Goal: Task Accomplishment & Management: Use online tool/utility

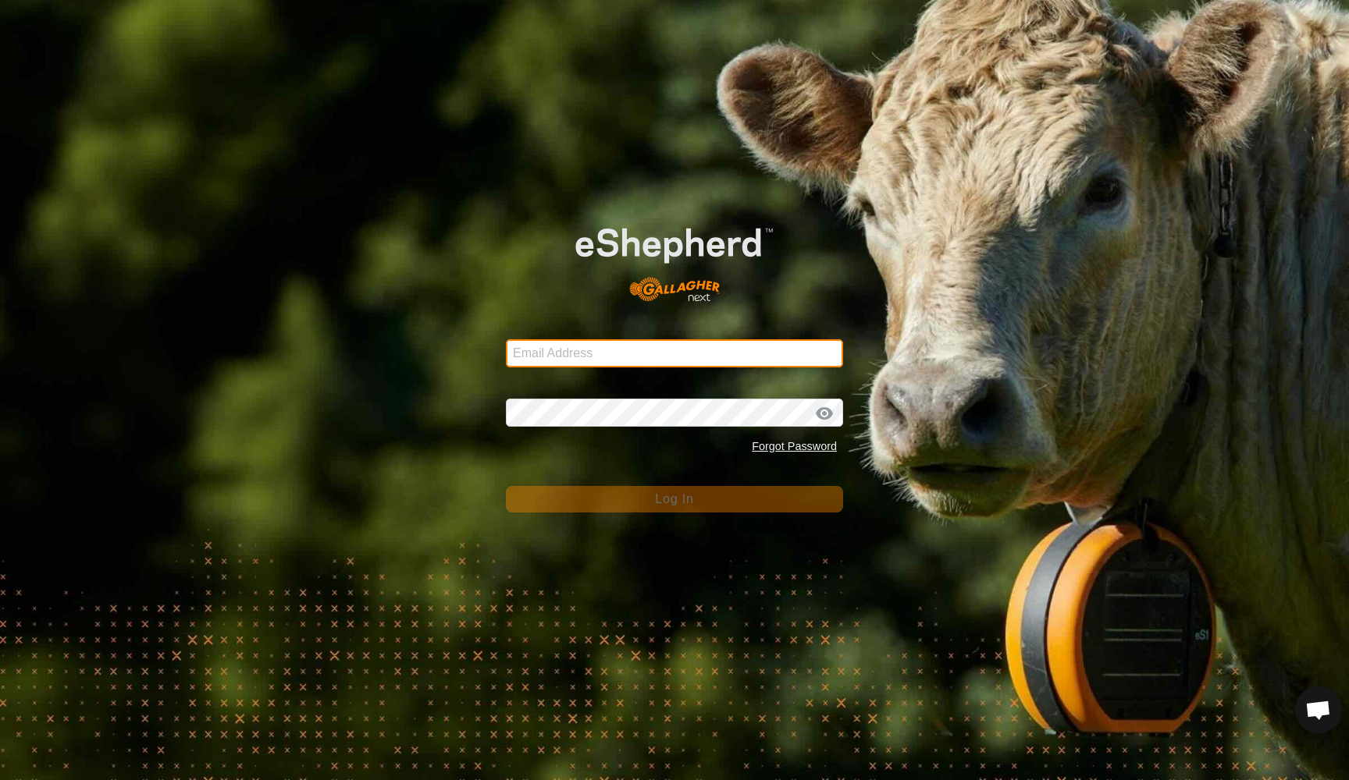
type input "[EMAIL_ADDRESS][DOMAIN_NAME]"
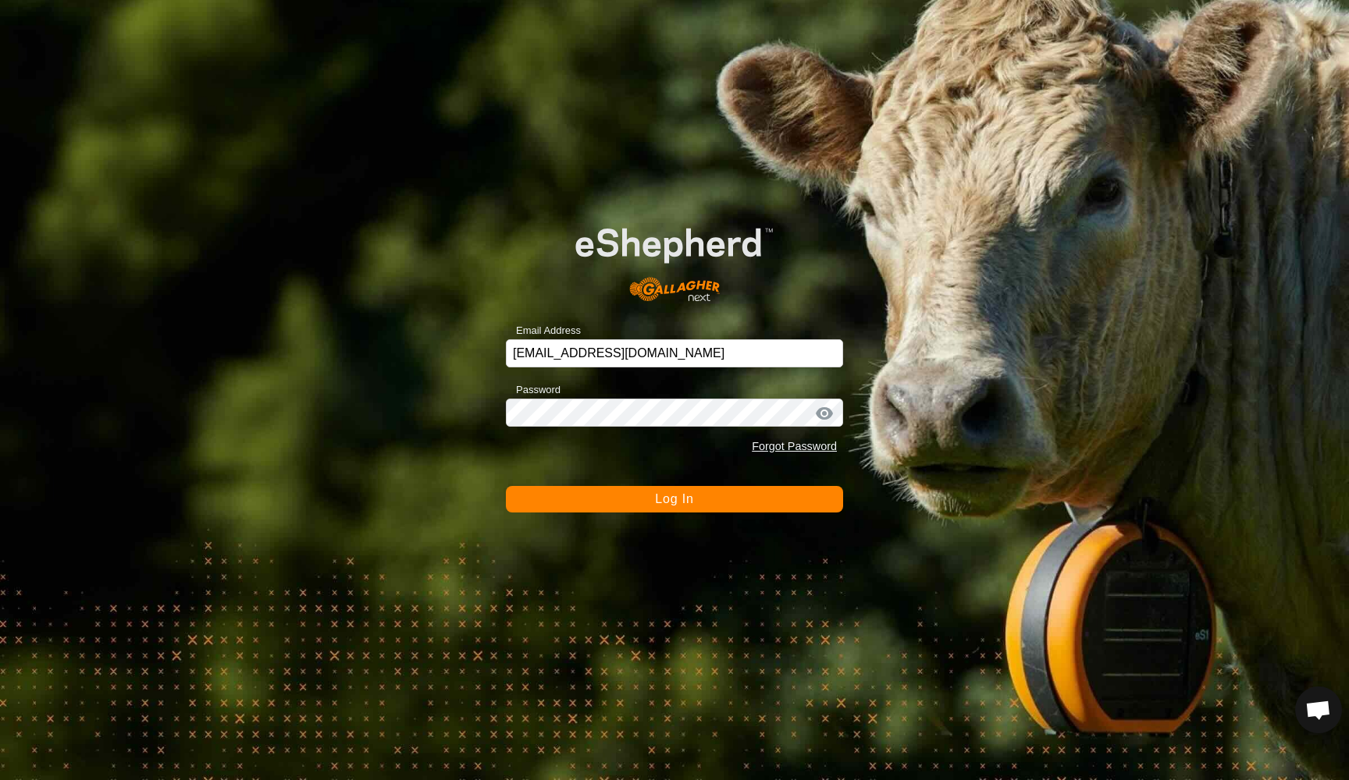
click at [665, 496] on span "Log In" at bounding box center [674, 498] width 38 height 13
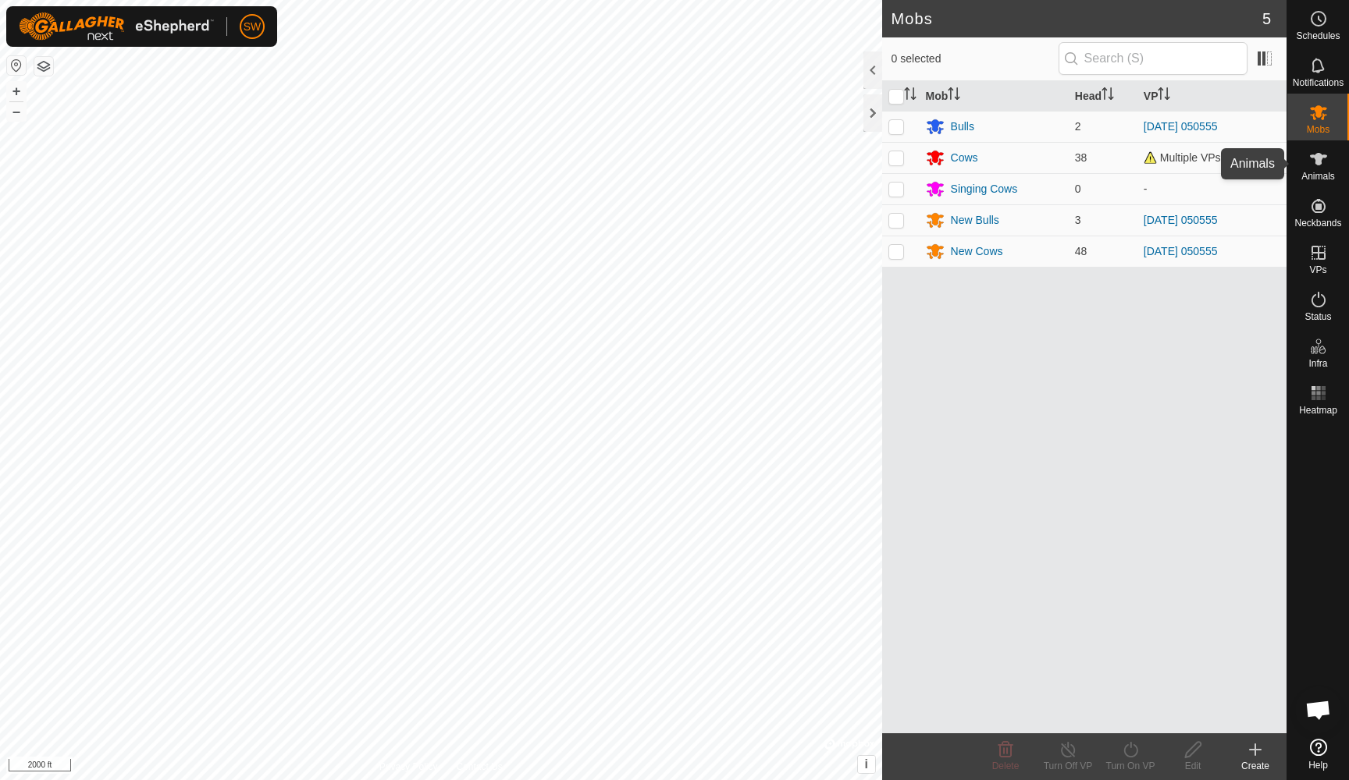
click at [1314, 170] on es-animals-svg-icon at bounding box center [1318, 159] width 28 height 25
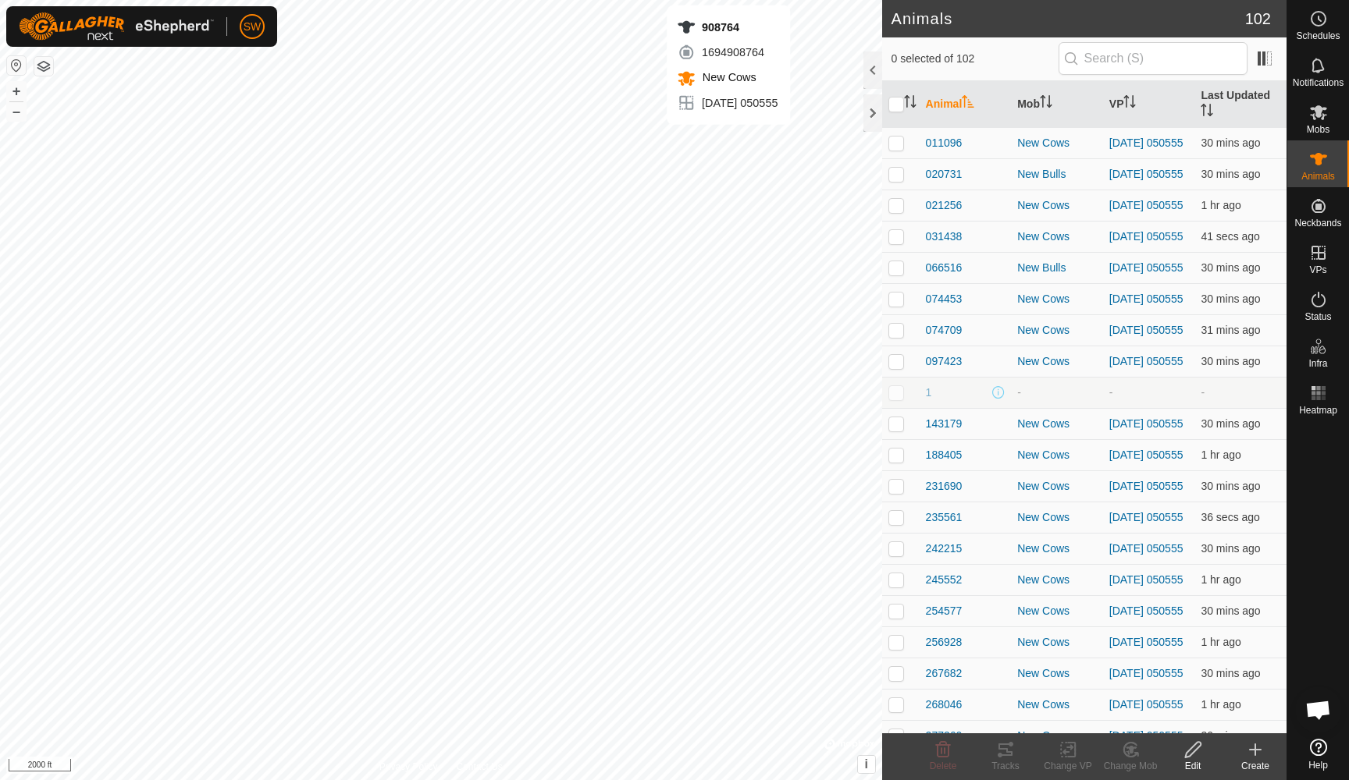
checkbox input "true"
click at [1011, 758] on icon at bounding box center [1005, 750] width 19 height 19
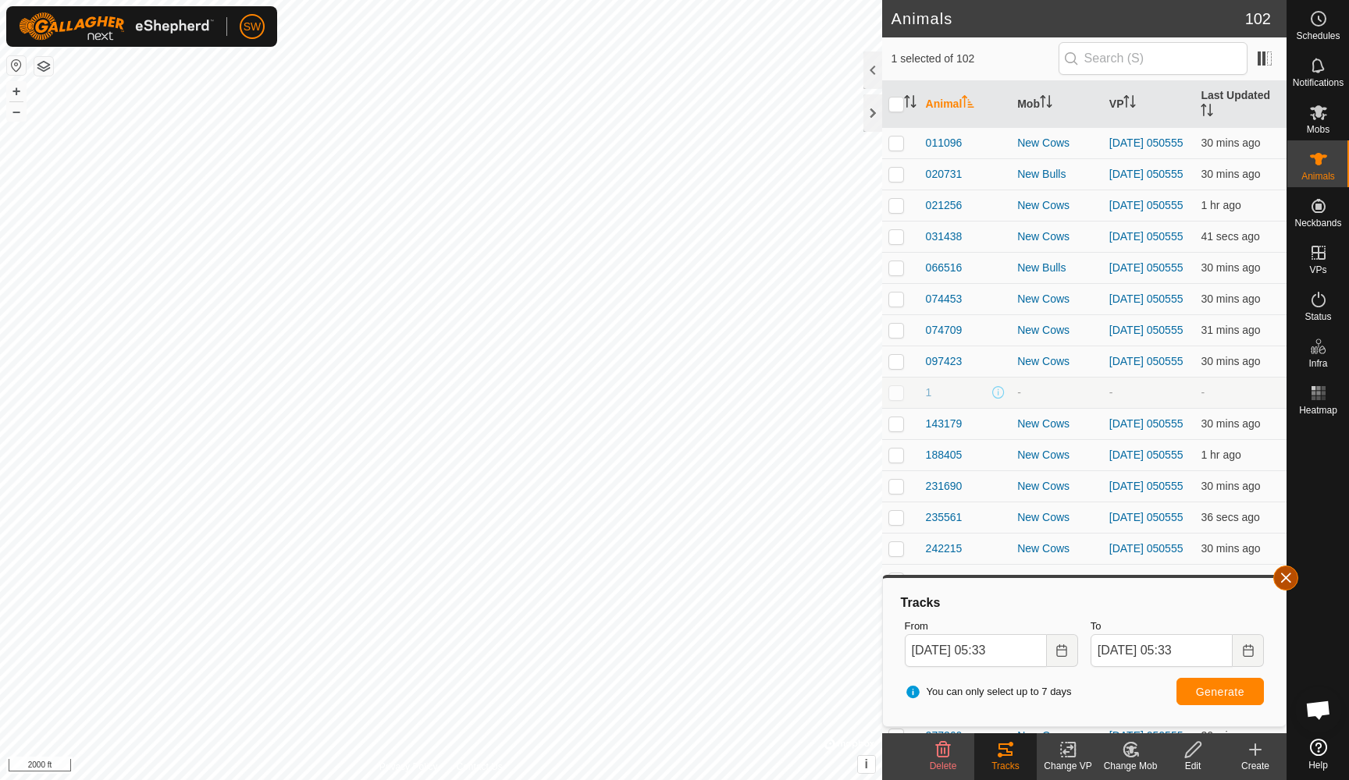
click at [1288, 588] on button "button" at bounding box center [1285, 578] width 25 height 25
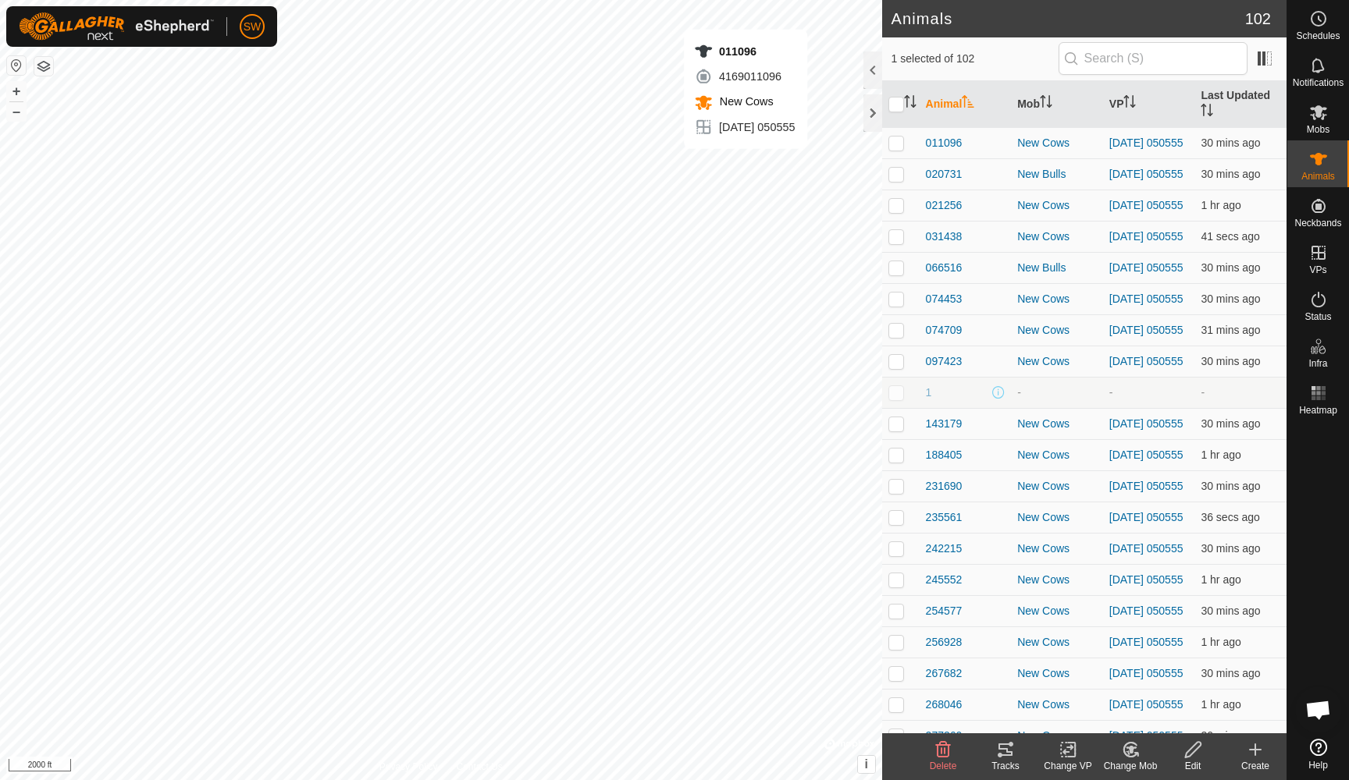
checkbox input "true"
checkbox input "false"
click at [1007, 752] on icon at bounding box center [1005, 750] width 14 height 12
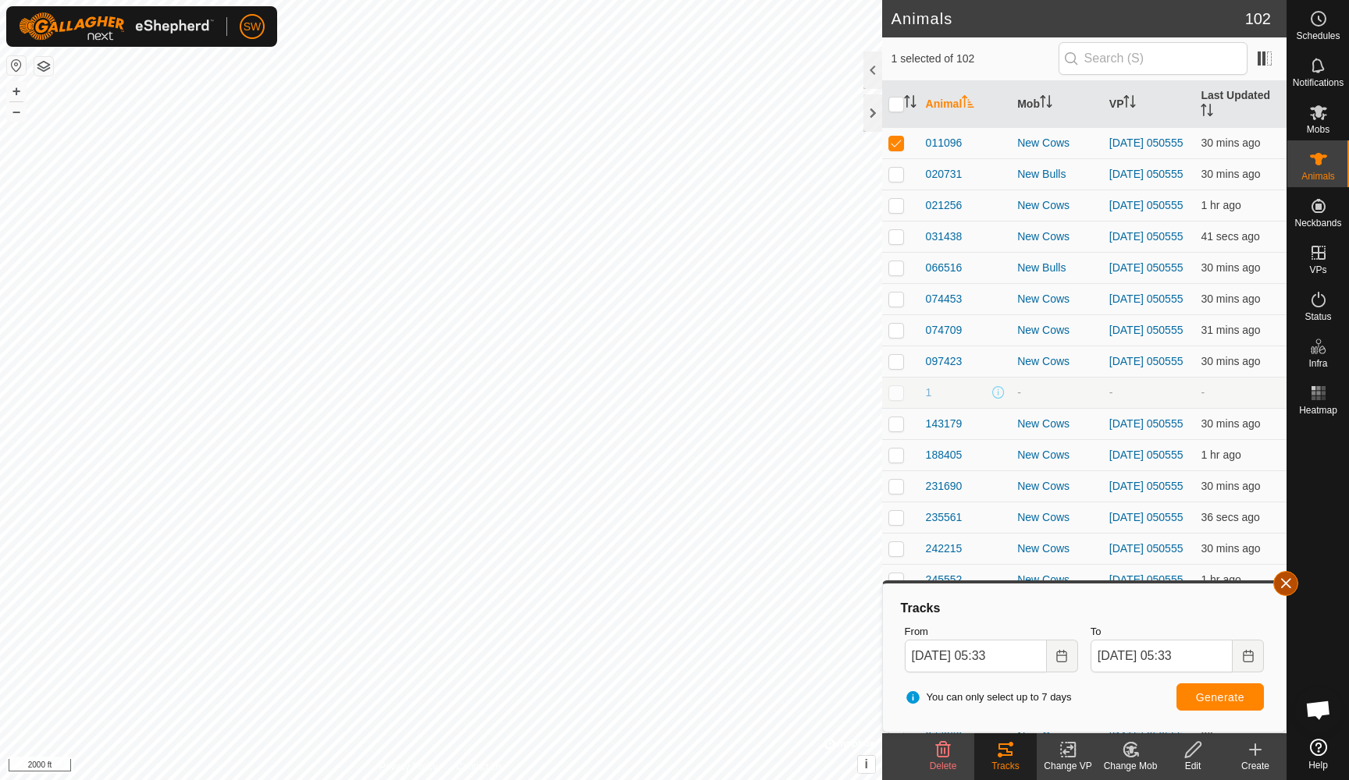
click at [1288, 581] on span "button" at bounding box center [1285, 583] width 12 height 12
